Goal: Information Seeking & Learning: Learn about a topic

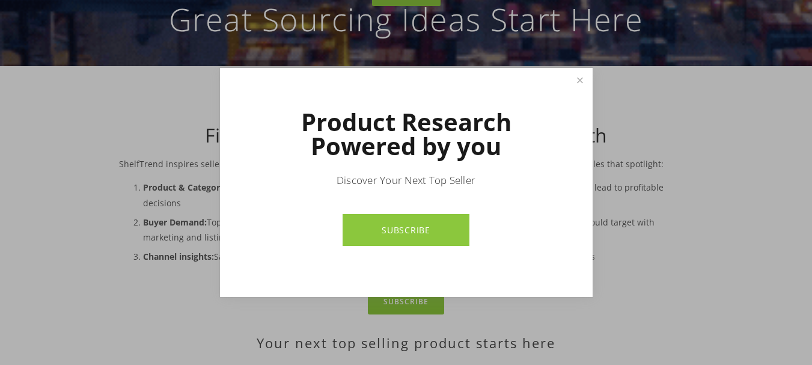
scroll to position [240, 0]
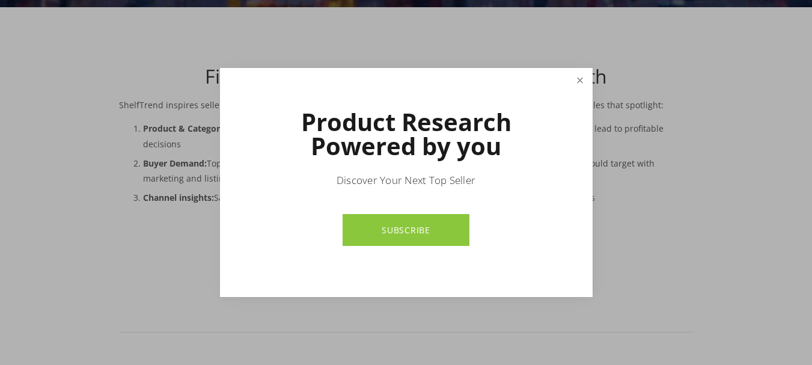
click at [573, 79] on link "Close" at bounding box center [579, 80] width 21 height 21
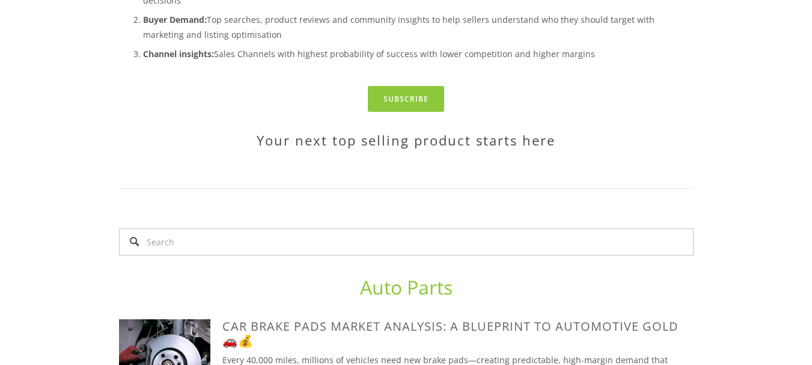
scroll to position [421, 0]
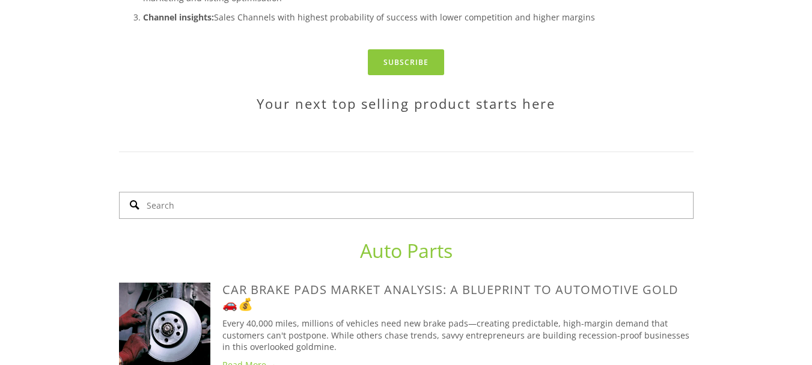
click at [318, 192] on input "Search" at bounding box center [406, 205] width 575 height 27
type input "haio909"
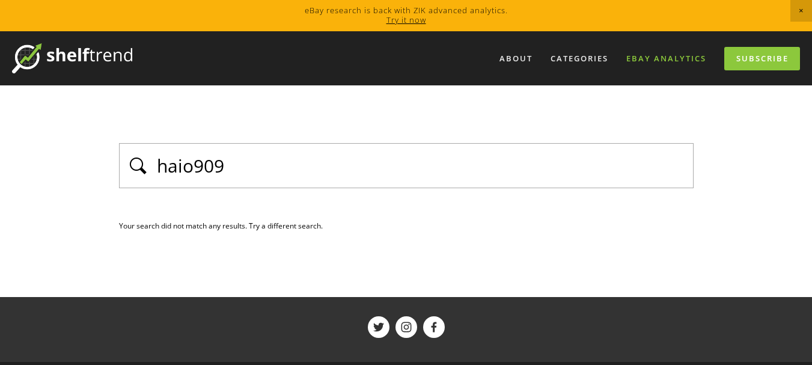
click at [690, 63] on link "eBay Analytics" at bounding box center [667, 59] width 96 height 20
